Goal: Task Accomplishment & Management: Manage account settings

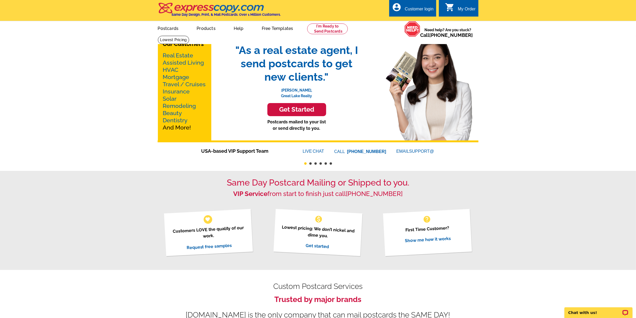
click at [417, 11] on div "Customer login" at bounding box center [419, 10] width 29 height 7
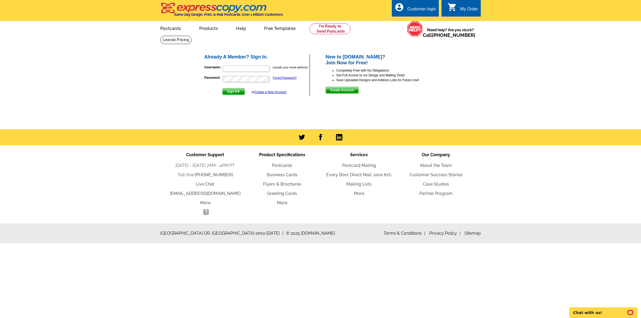
type input "[PERSON_NAME][EMAIL_ADDRESS][DOMAIN_NAME]"
click at [233, 94] on span "Sign In" at bounding box center [234, 91] width 22 height 6
